Goal: Download file/media

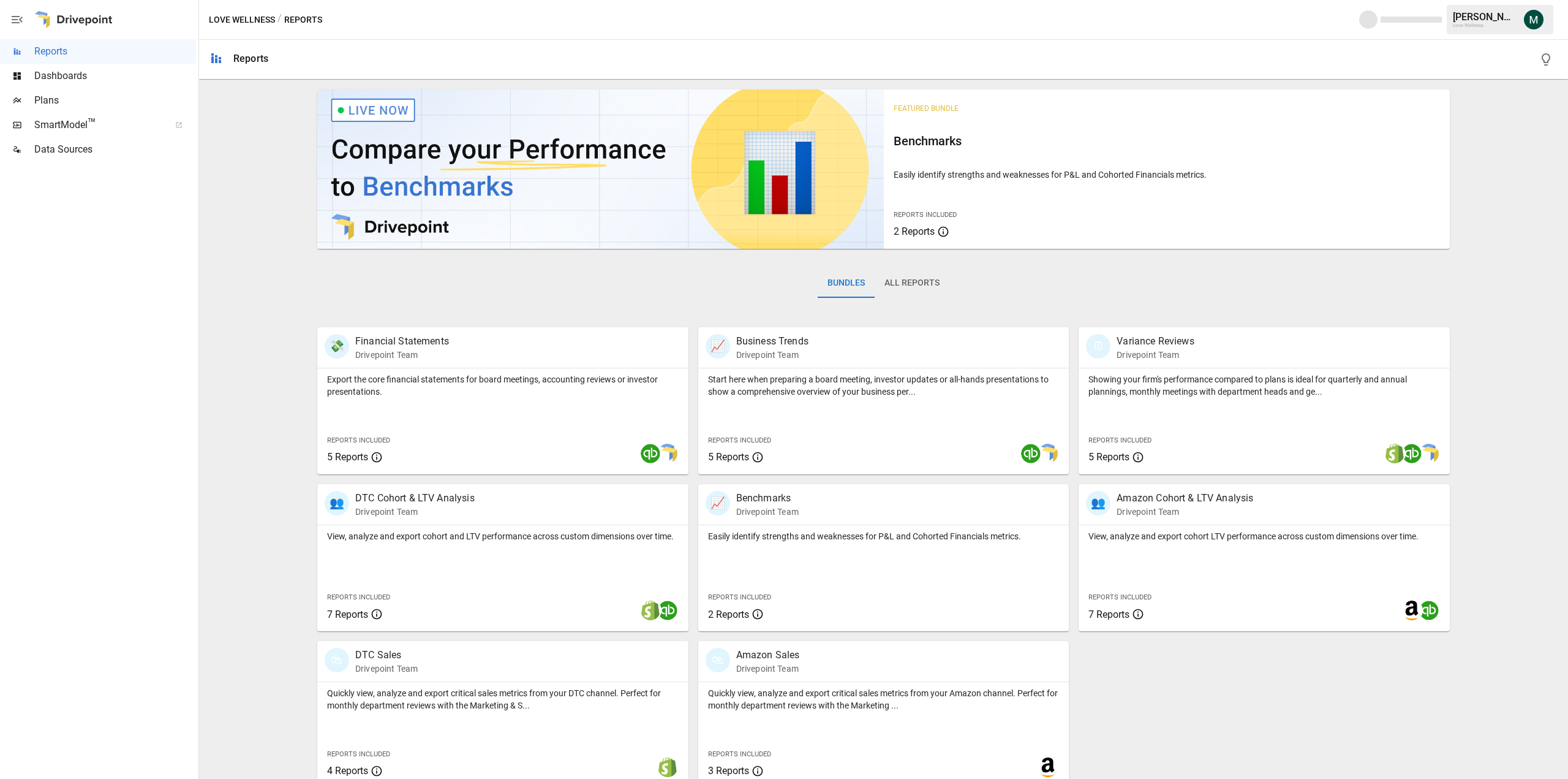
scroll to position [14, 0]
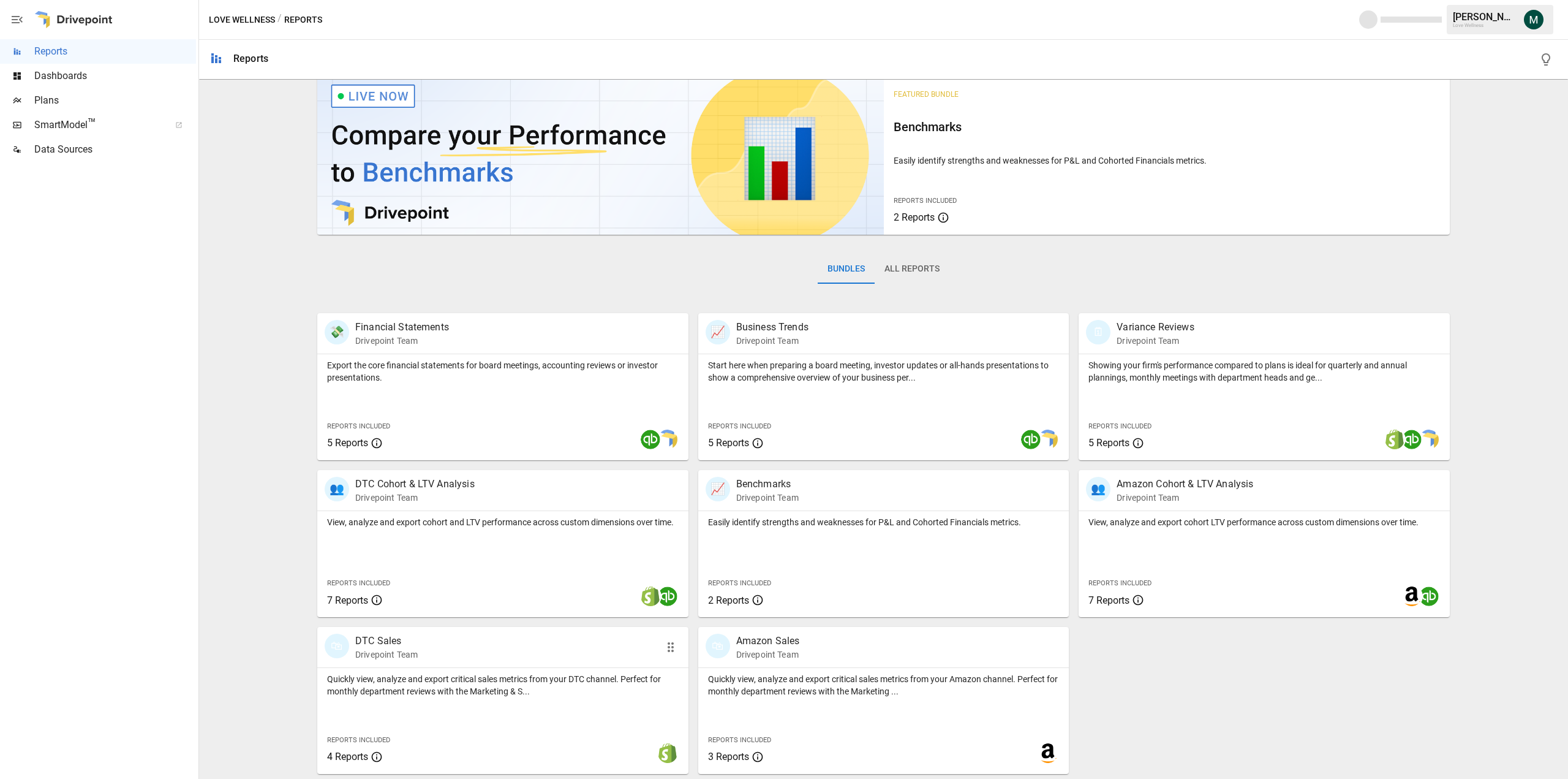
click at [367, 636] on p "DTC Sales" at bounding box center [386, 640] width 62 height 14
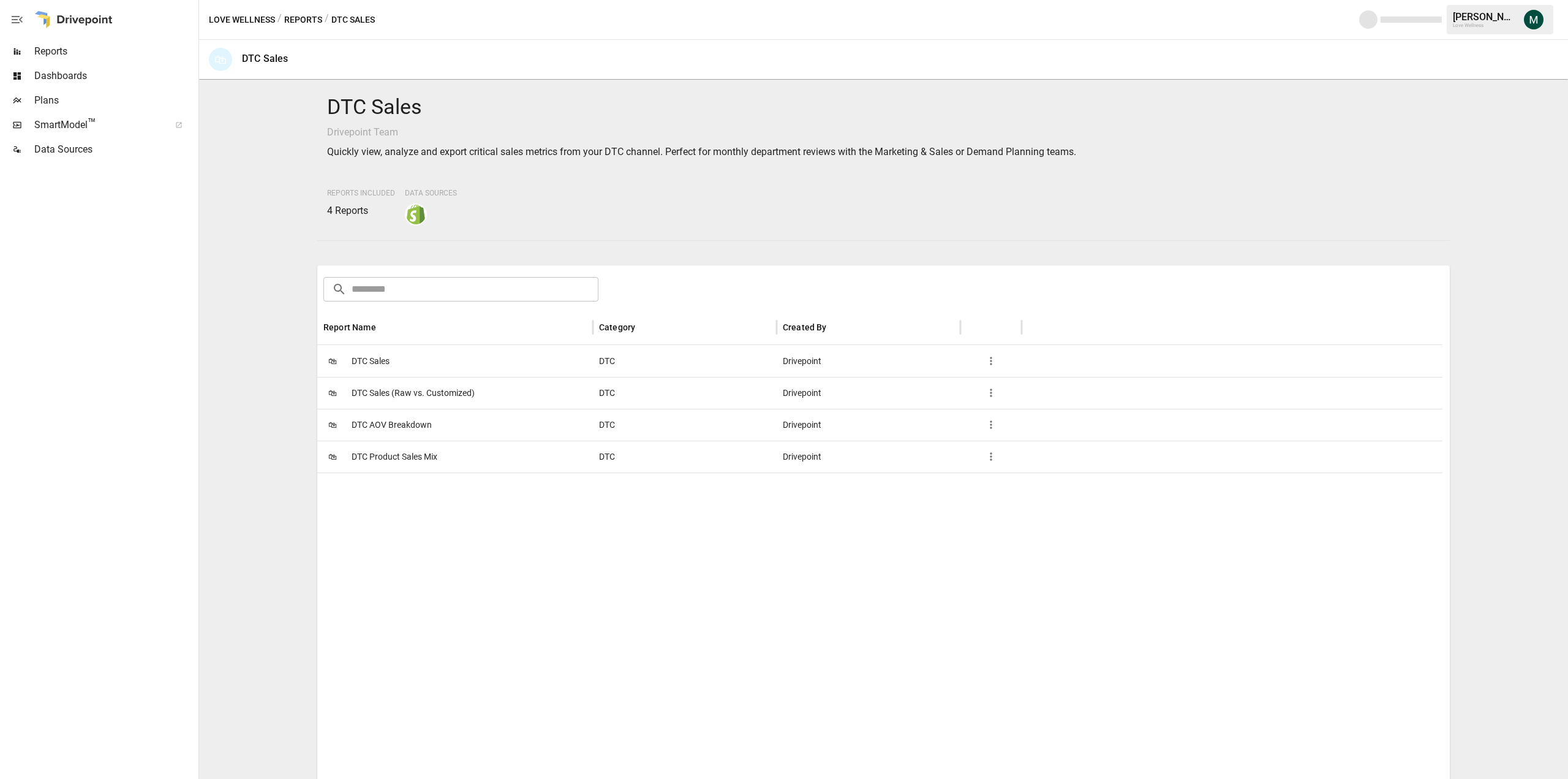
click at [382, 366] on span "DTC Sales" at bounding box center [371, 361] width 38 height 32
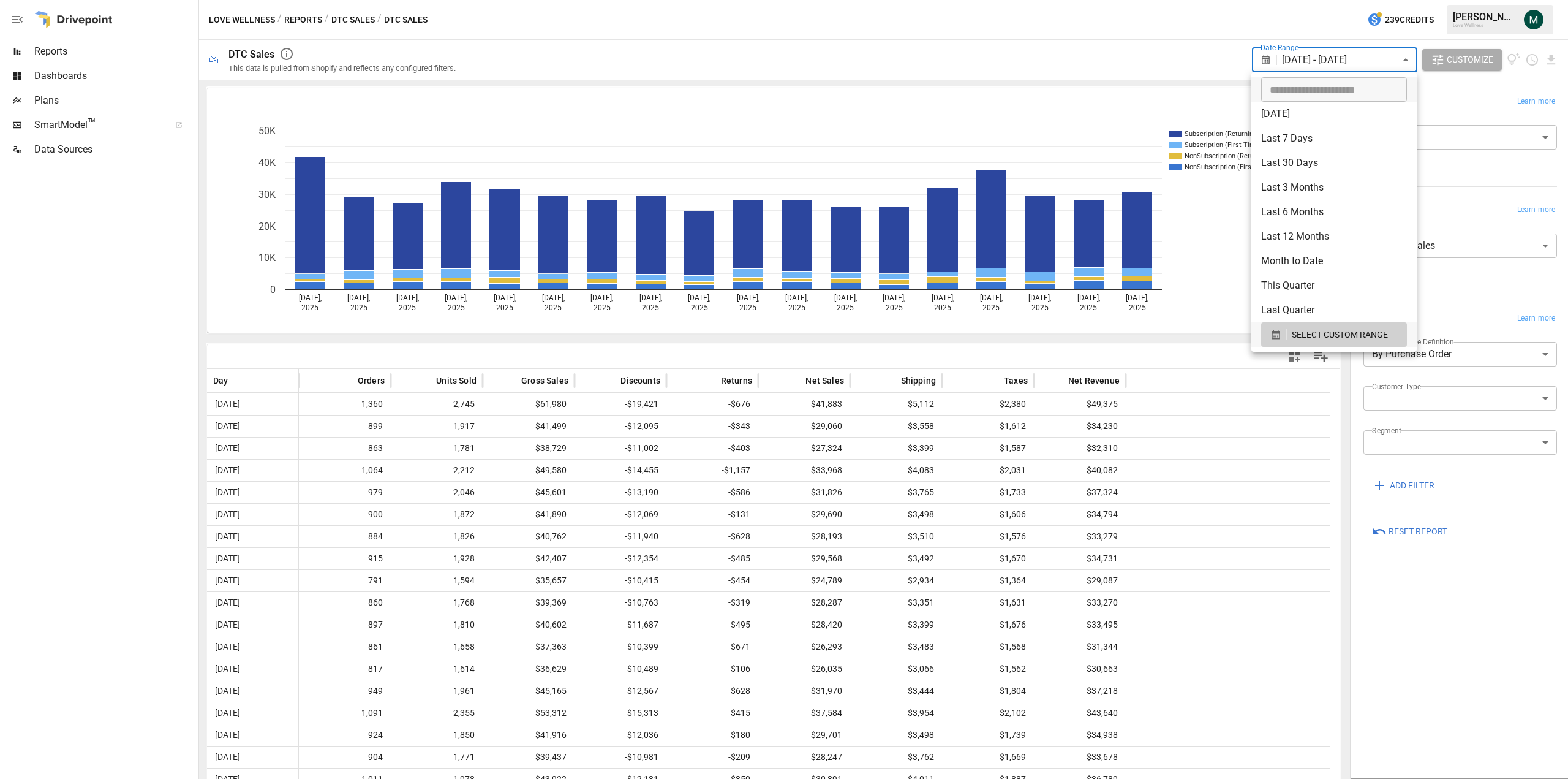
drag, startPoint x: 1346, startPoint y: 59, endPoint x: 1329, endPoint y: 84, distance: 30.2
click at [1347, 0] on body "Reports Dashboards Plans SmartModel ™ Data Sources Love Wellness / Reports / DT…" at bounding box center [784, 0] width 1568 height 0
click at [1323, 337] on span "SELECT CUSTOM RANGE" at bounding box center [1340, 335] width 97 height 15
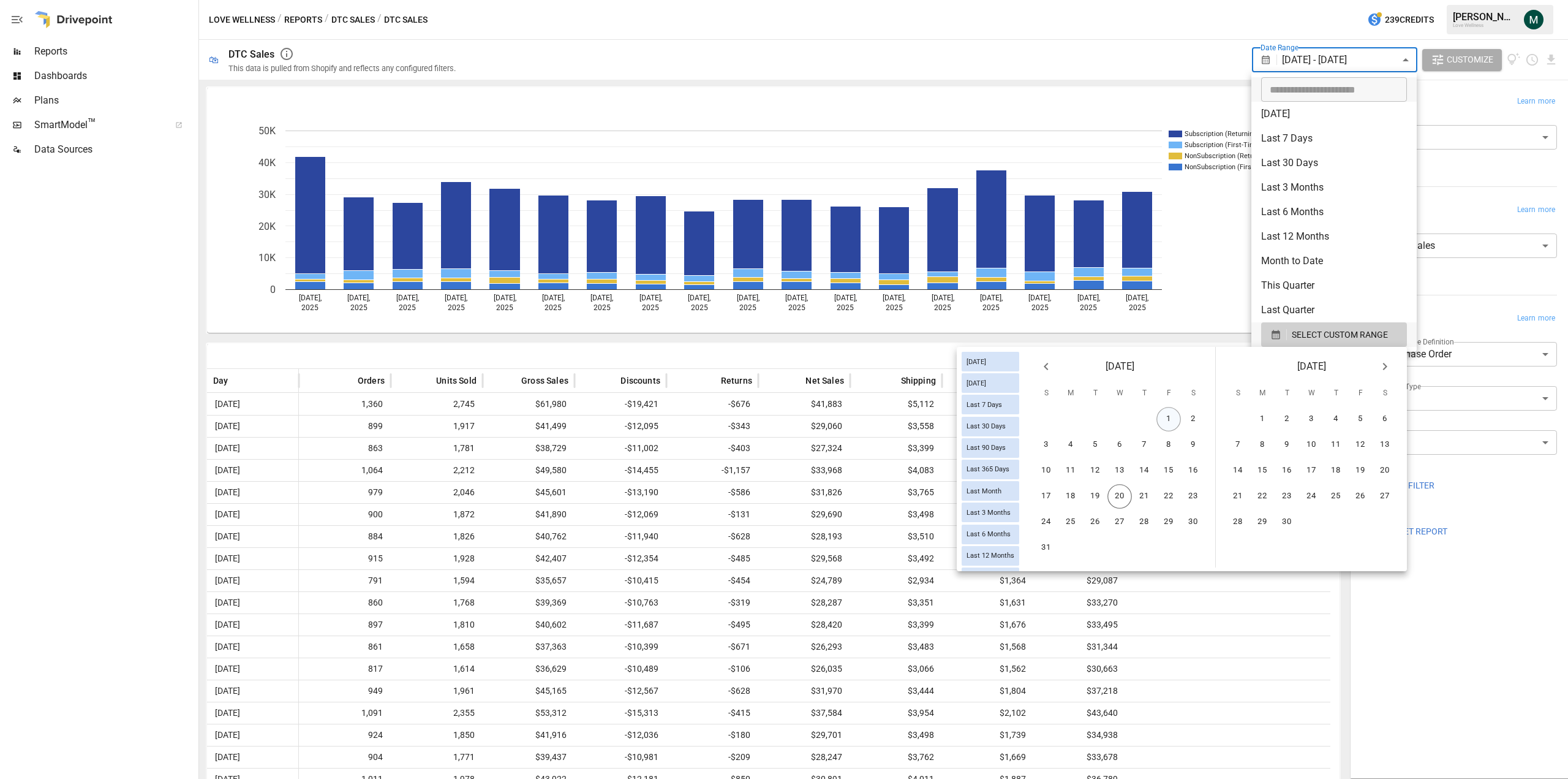
click at [1174, 420] on button "1" at bounding box center [1169, 420] width 25 height 25
click at [1100, 499] on button "19" at bounding box center [1096, 496] width 25 height 25
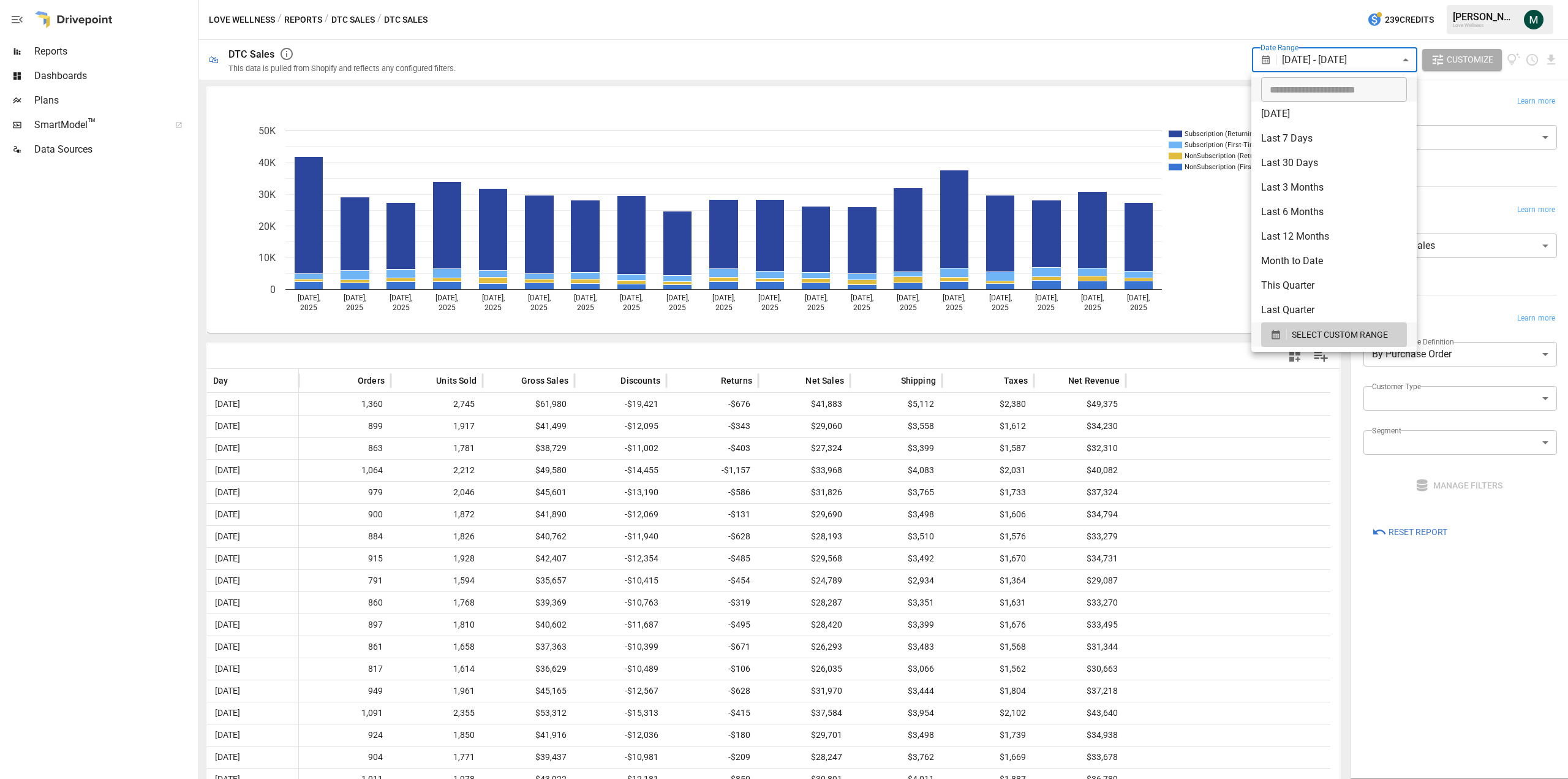
click at [698, 353] on div at bounding box center [784, 389] width 1568 height 779
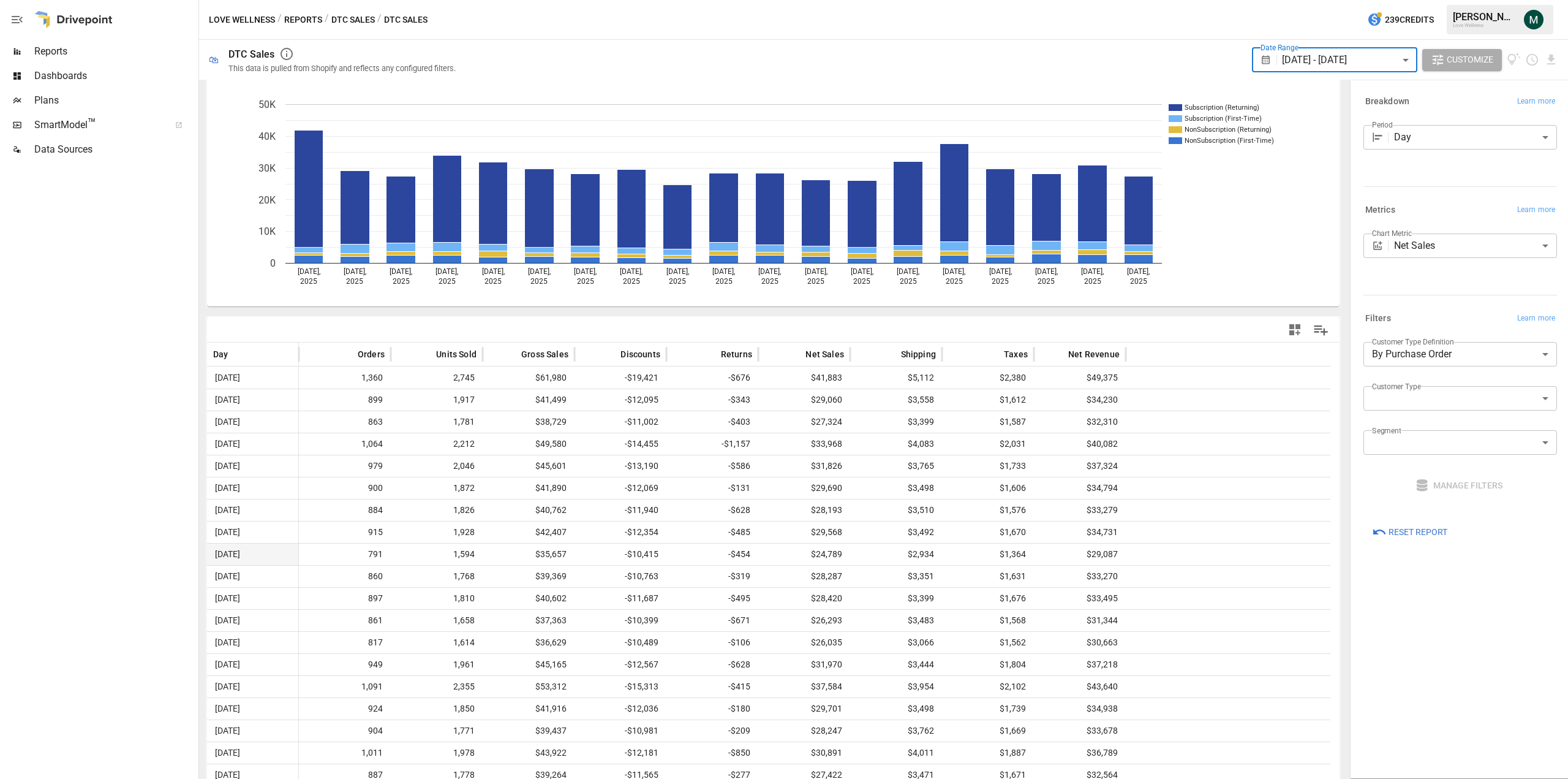
scroll to position [41, 0]
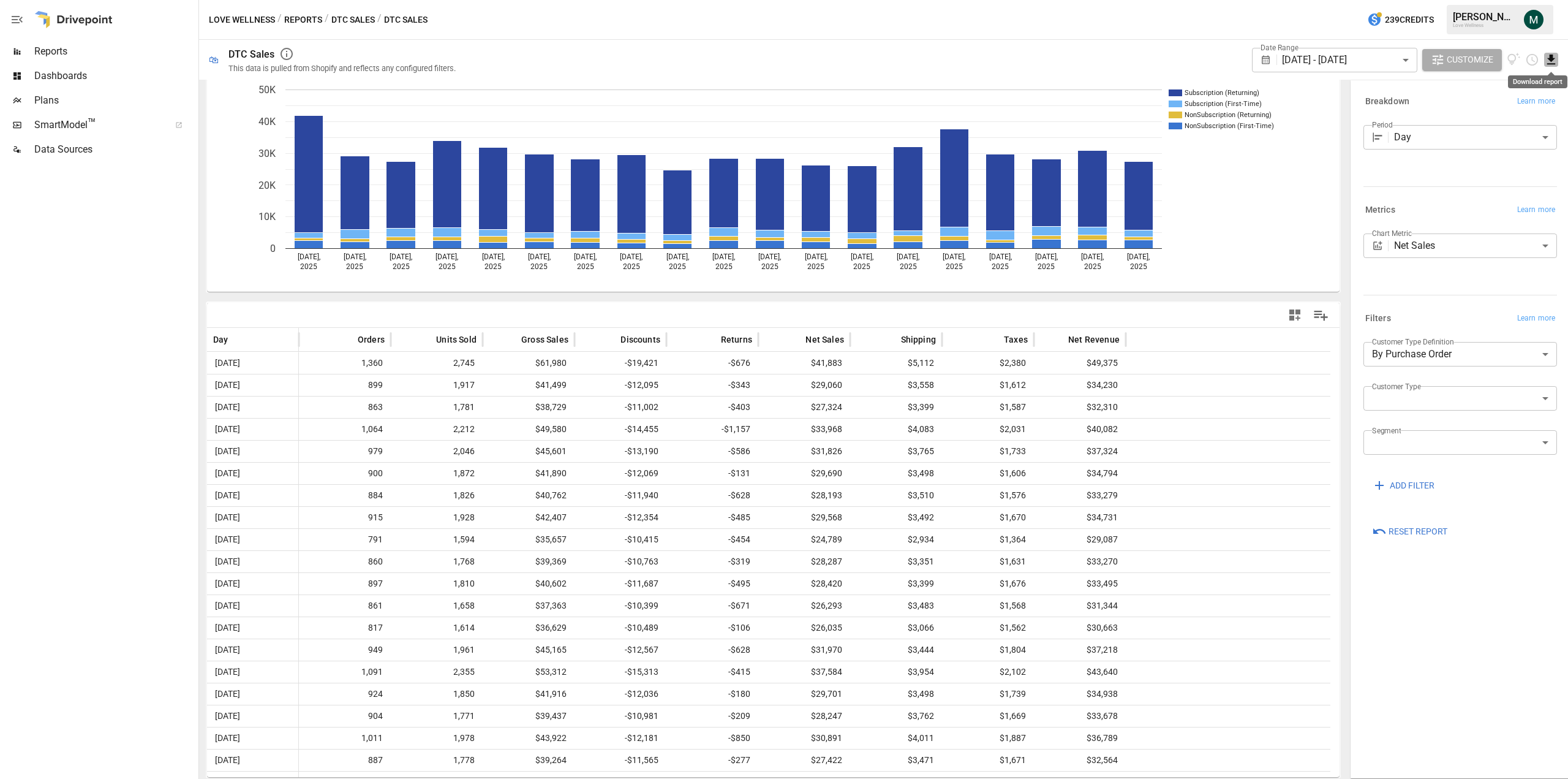
click at [1546, 61] on icon "Download report" at bounding box center [1551, 59] width 14 height 14
click at [1514, 112] on li "Download as CSV" at bounding box center [1511, 109] width 97 height 25
click at [1412, 0] on body "Reports Dashboards Plans SmartModel ™ Data Sources Love Wellness / Reports / DT…" at bounding box center [784, 0] width 1568 height 0
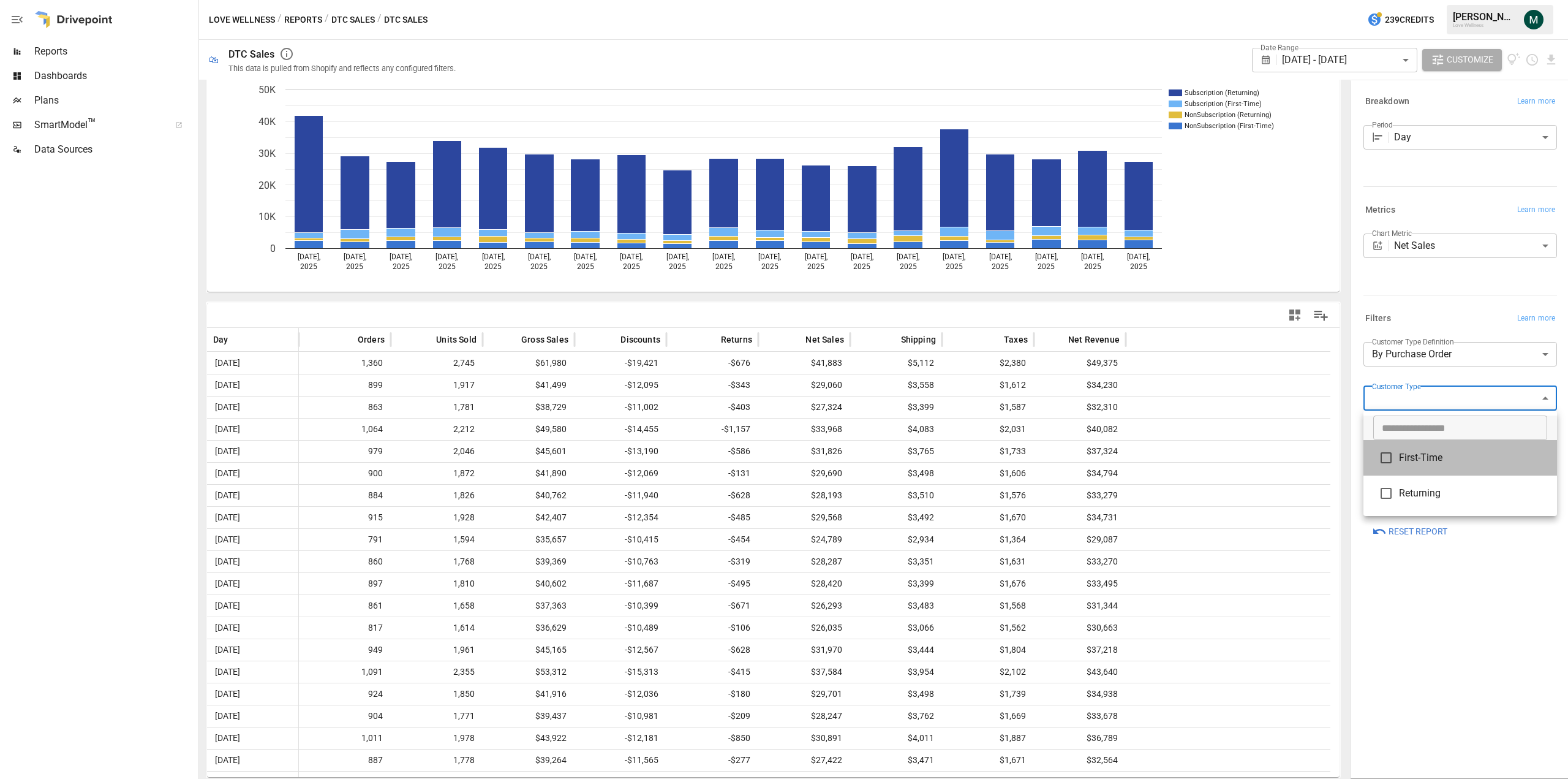
click at [1450, 464] on span "First-Time" at bounding box center [1472, 457] width 148 height 14
type input "**********"
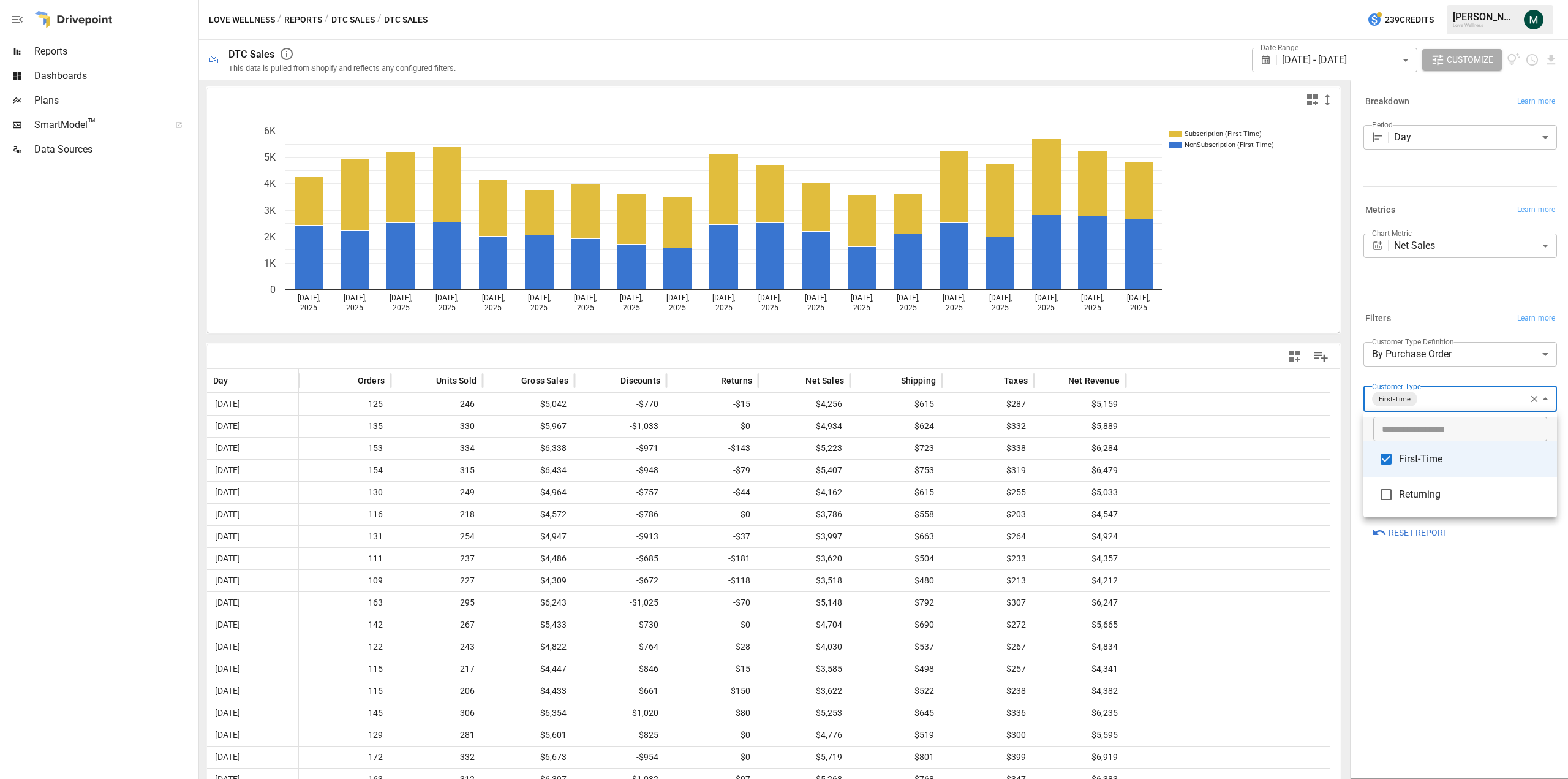
click at [1247, 297] on div at bounding box center [784, 389] width 1568 height 779
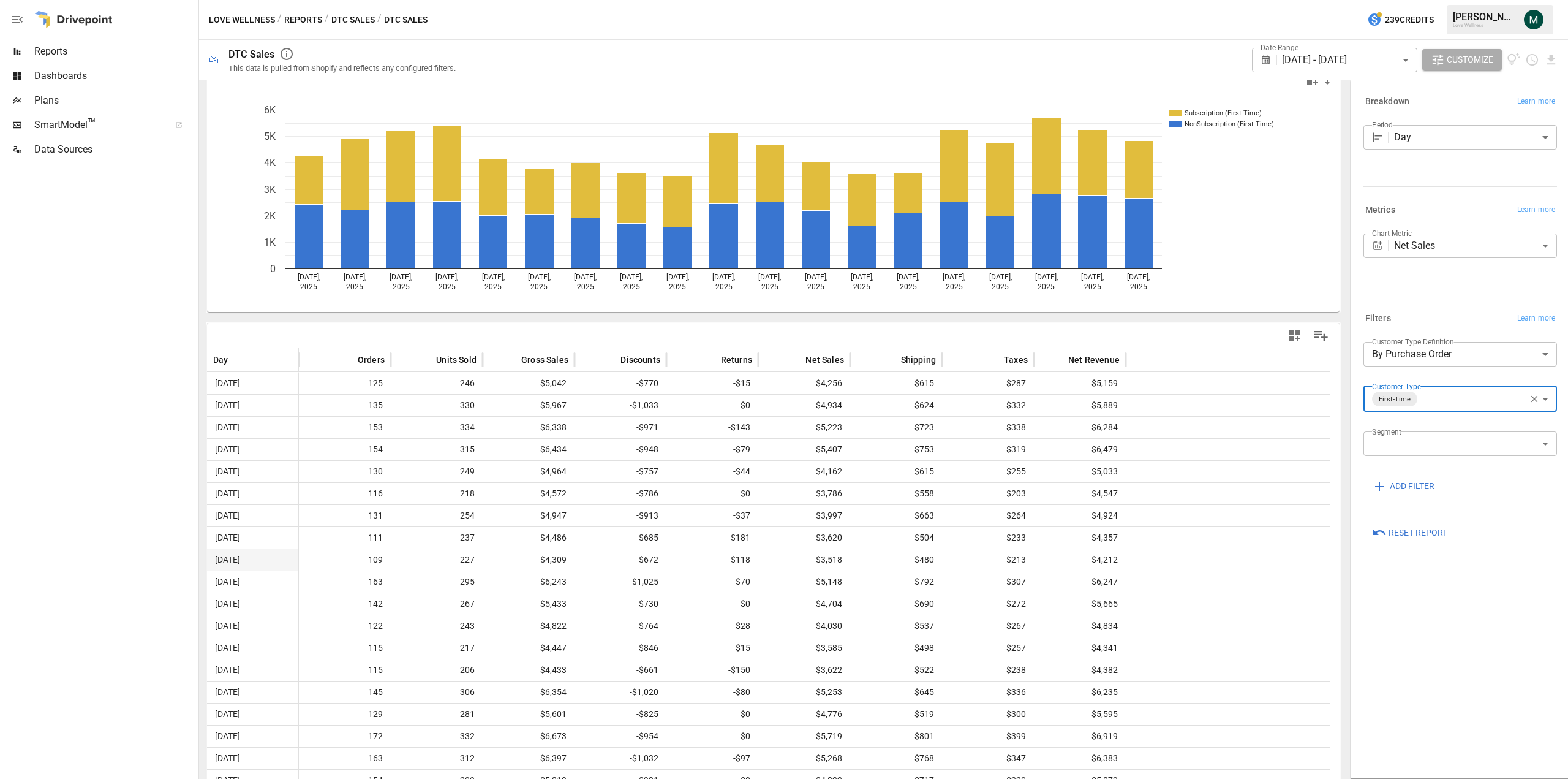
scroll to position [41, 0]
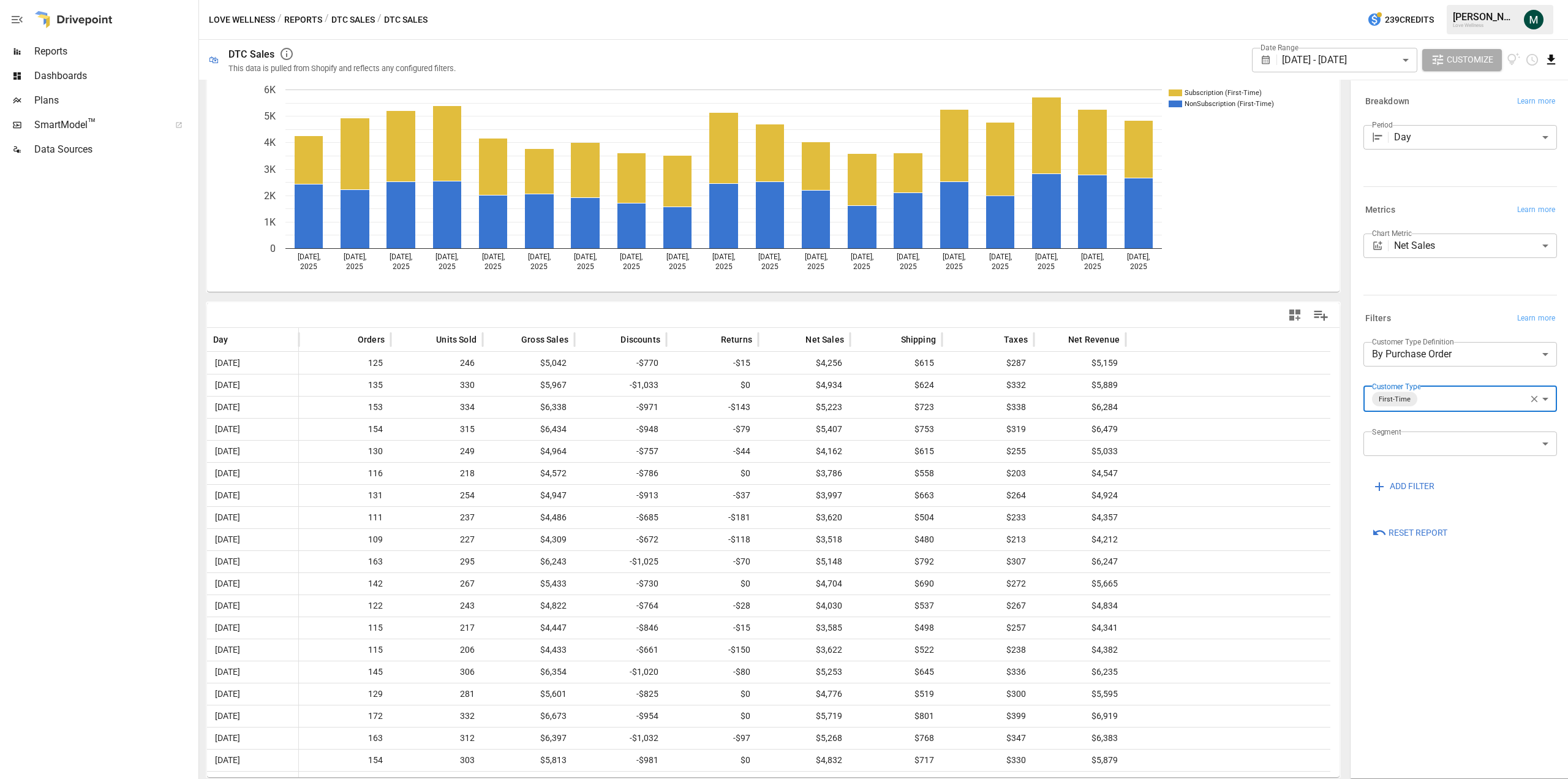
click at [1548, 58] on icon "Download report" at bounding box center [1551, 59] width 8 height 10
click at [1518, 105] on li "Download as CSV" at bounding box center [1511, 109] width 97 height 25
